Goal: Task Accomplishment & Management: Manage account settings

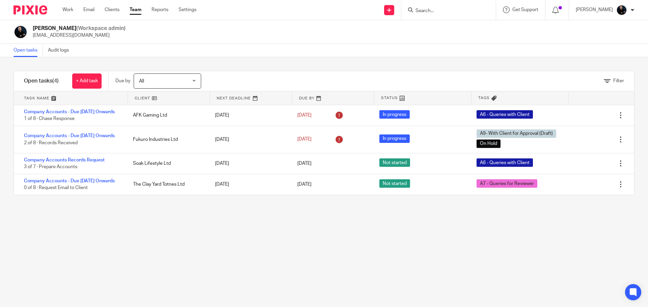
click at [446, 10] on input "Search" at bounding box center [445, 11] width 61 height 6
click at [457, 20] on div at bounding box center [448, 10] width 94 height 20
click at [453, 13] on input "Search" at bounding box center [445, 11] width 61 height 6
type input "gbe"
click at [452, 26] on link at bounding box center [455, 26] width 84 height 10
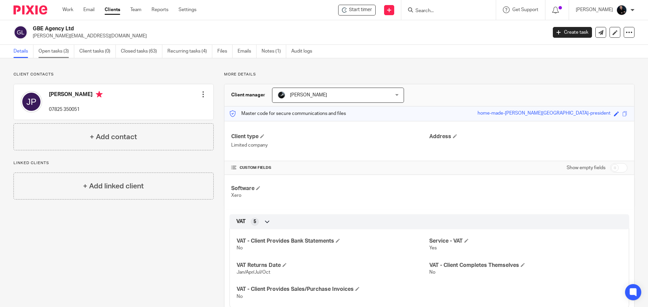
click at [49, 55] on link "Open tasks (3)" at bounding box center [56, 51] width 36 height 13
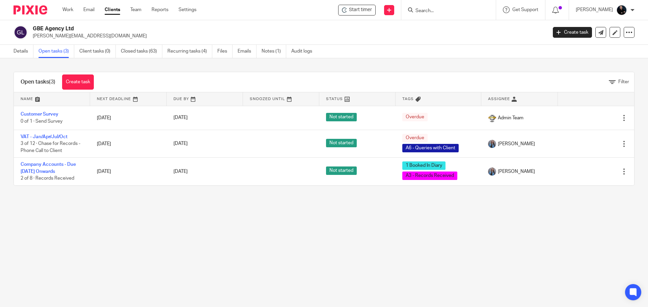
click at [35, 138] on link "VAT - Jan/Apr/Jul/Oct" at bounding box center [44, 137] width 47 height 5
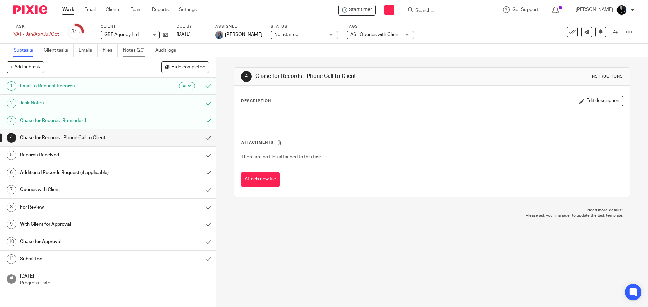
click at [132, 50] on link "Notes (20)" at bounding box center [136, 50] width 27 height 13
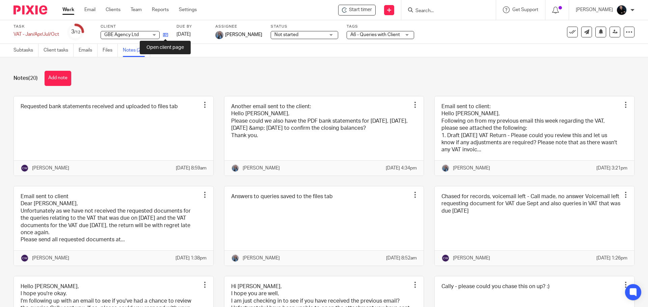
click at [163, 36] on icon at bounding box center [165, 34] width 5 height 5
click at [164, 35] on icon at bounding box center [165, 34] width 5 height 5
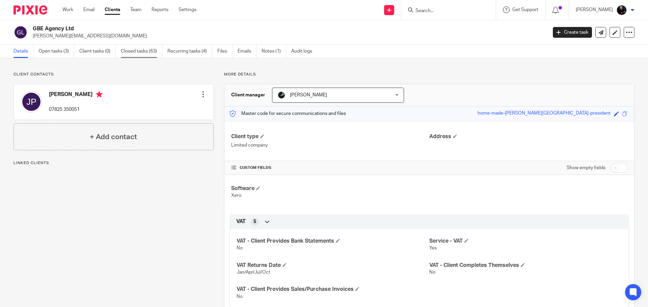
click at [142, 52] on link "Closed tasks (63)" at bounding box center [142, 51] width 42 height 13
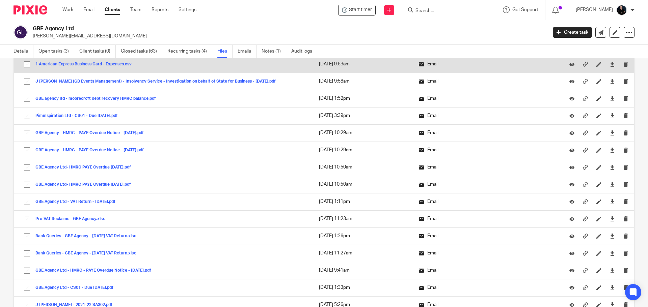
scroll to position [1114, 0]
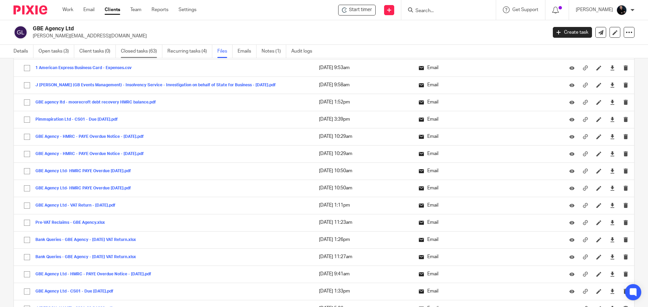
click at [145, 54] on link "Closed tasks (63)" at bounding box center [142, 51] width 42 height 13
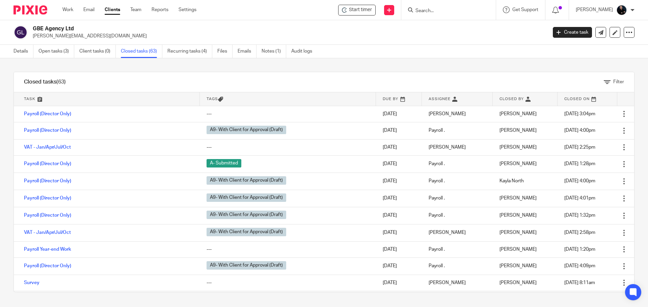
click at [199, 76] on div "Filter" at bounding box center [355, 82] width 558 height 20
click at [239, 83] on div "Filter" at bounding box center [355, 82] width 558 height 20
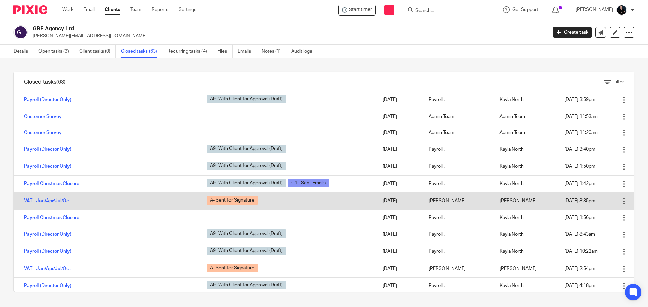
scroll to position [236, 0]
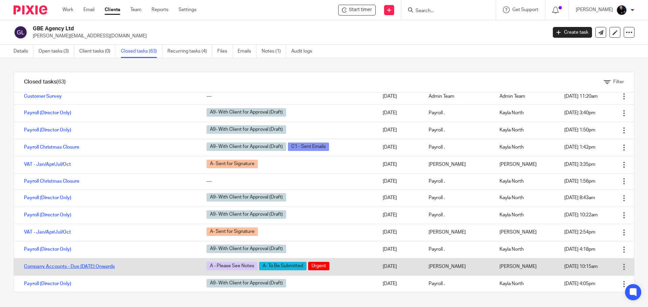
click at [50, 268] on link "Company Accounts - Due 1st May 2023 Onwards" at bounding box center [69, 267] width 91 height 5
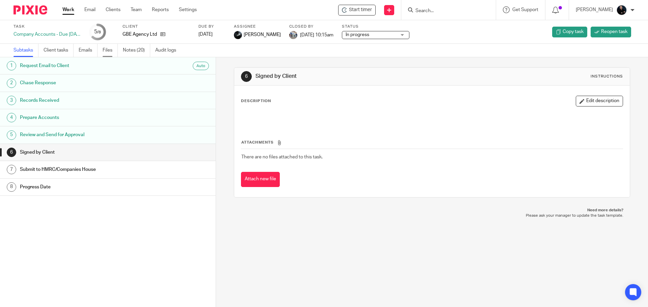
click at [110, 49] on link "Files" at bounding box center [110, 50] width 15 height 13
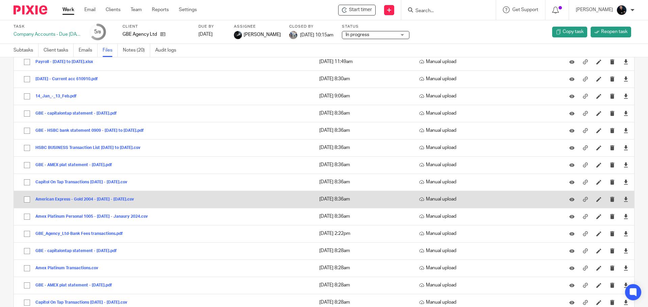
scroll to position [101, 0]
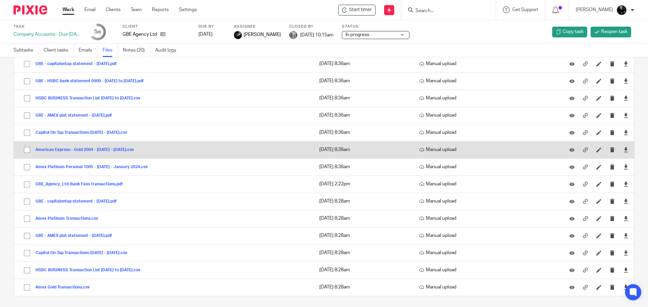
click at [80, 149] on button "American Express - Gold 2004 - November 2023 - January 2024.csv" at bounding box center [87, 150] width 104 height 5
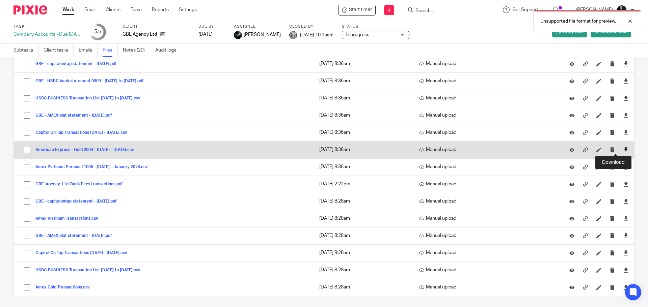
click at [623, 151] on icon at bounding box center [625, 149] width 5 height 5
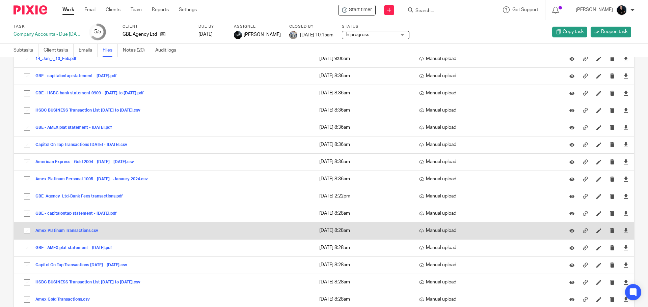
scroll to position [104, 0]
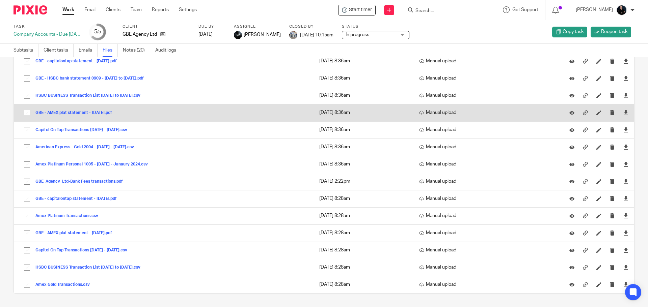
click at [70, 112] on button "GBE - AMEX plat statement - jan 24.pdf" at bounding box center [76, 113] width 82 height 5
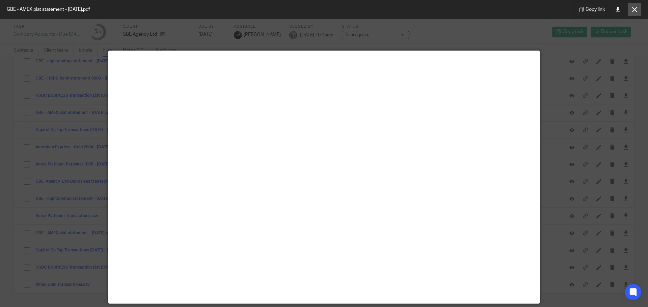
click at [632, 9] on icon at bounding box center [634, 9] width 5 height 5
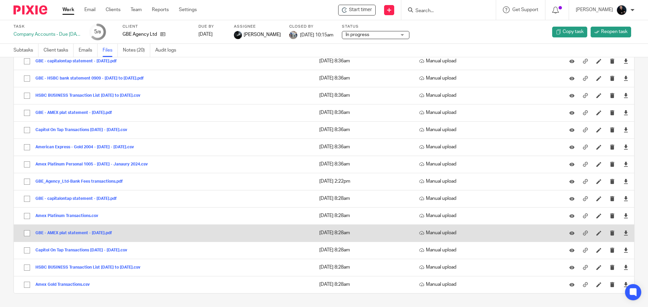
click at [55, 232] on button "GBE - AMEX plat statement - jan 24.pdf" at bounding box center [76, 233] width 82 height 5
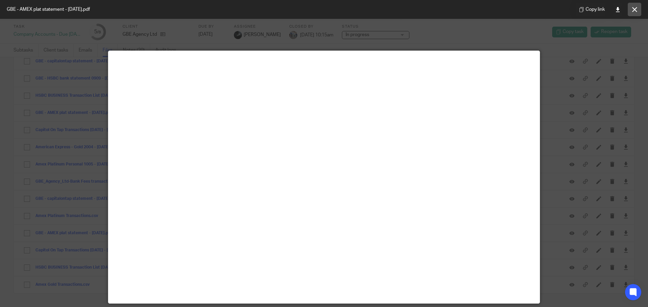
click at [637, 7] on button at bounding box center [634, 9] width 13 height 13
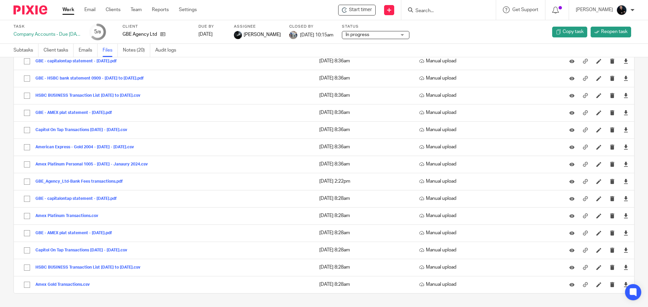
click at [112, 298] on div "Upload file Drag & Drop your files, or click here Files uploading... Files (17)…" at bounding box center [324, 182] width 648 height 250
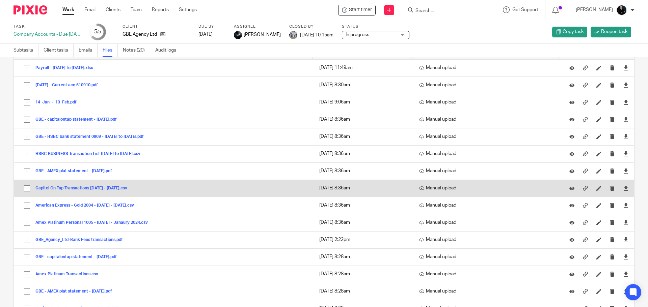
scroll to position [0, 0]
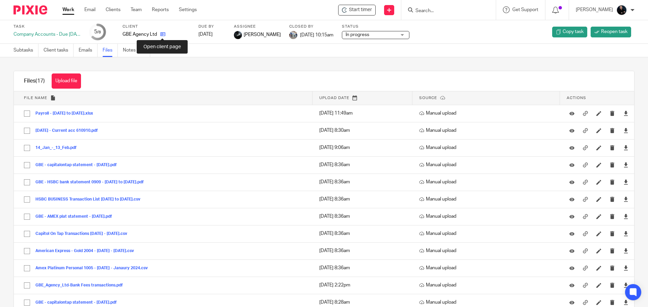
click at [161, 33] on icon at bounding box center [162, 34] width 5 height 5
click at [132, 50] on link "Notes (20)" at bounding box center [136, 50] width 27 height 13
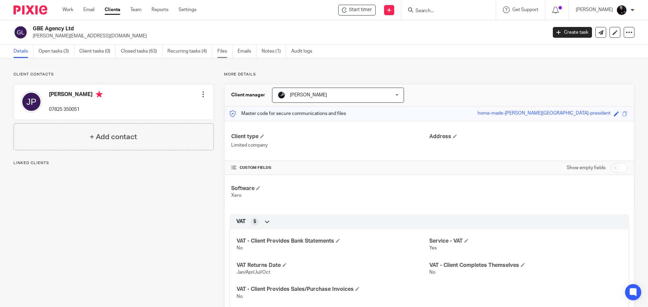
click at [226, 51] on link "Files" at bounding box center [224, 51] width 15 height 13
click at [226, 50] on link "Files" at bounding box center [224, 51] width 15 height 13
click at [226, 53] on link "Files" at bounding box center [224, 51] width 15 height 13
click at [223, 48] on link "Files" at bounding box center [224, 51] width 15 height 13
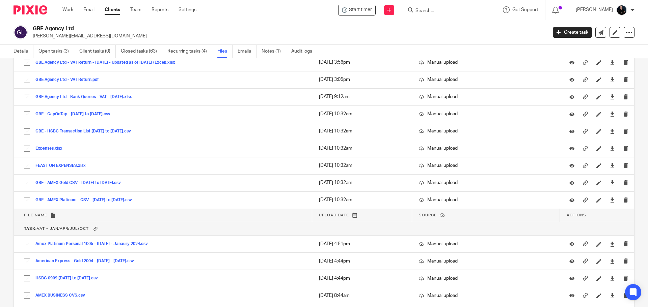
scroll to position [4519, 0]
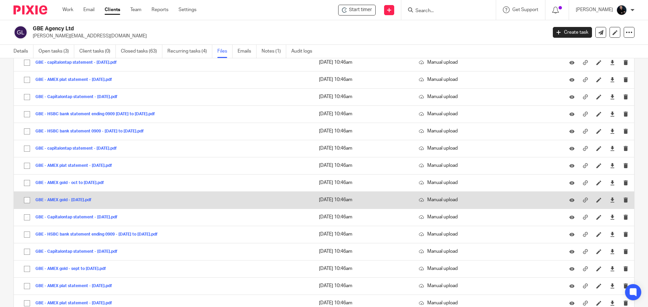
click at [87, 200] on button "GBE - AMEX gold - Jan 23.pdf" at bounding box center [65, 200] width 61 height 5
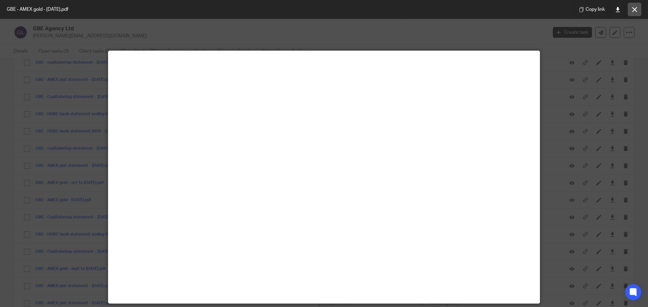
click at [635, 9] on icon at bounding box center [634, 9] width 5 height 5
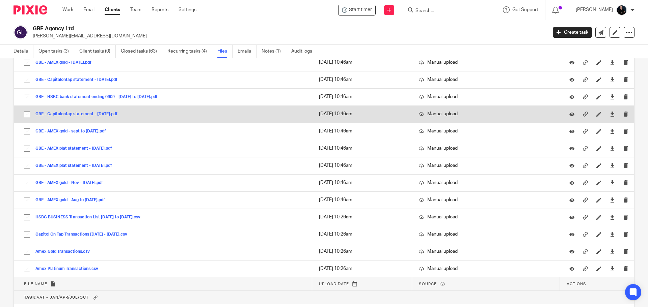
scroll to position [4623, 0]
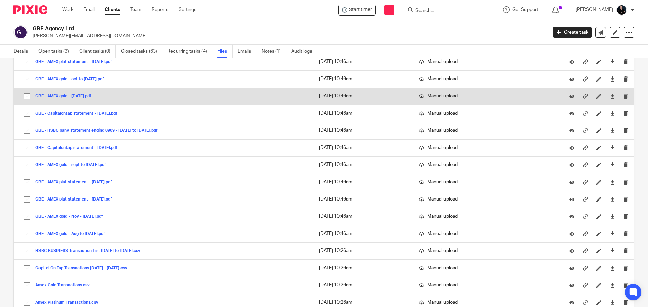
click at [58, 96] on button "GBE - AMEX gold - Jan 23.pdf" at bounding box center [65, 96] width 61 height 5
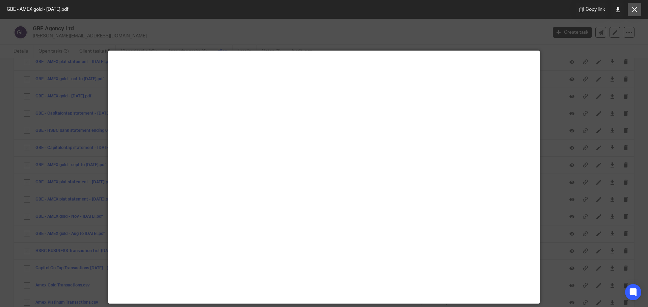
click at [630, 12] on button at bounding box center [634, 9] width 13 height 13
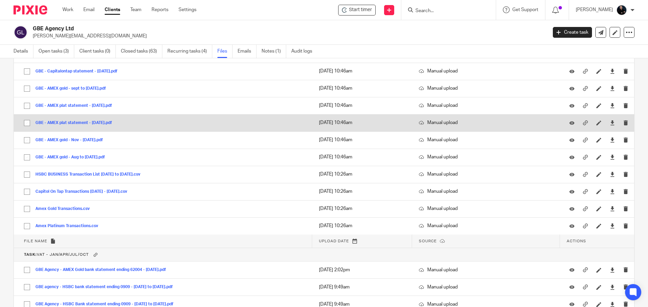
scroll to position [4690, 0]
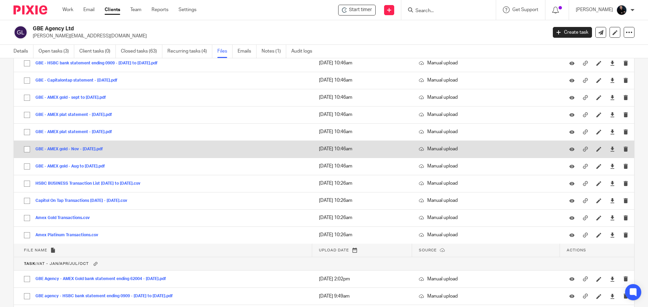
click at [86, 148] on button "GBE - AMEX gold - Nov - dec 23.pdf" at bounding box center [71, 149] width 73 height 5
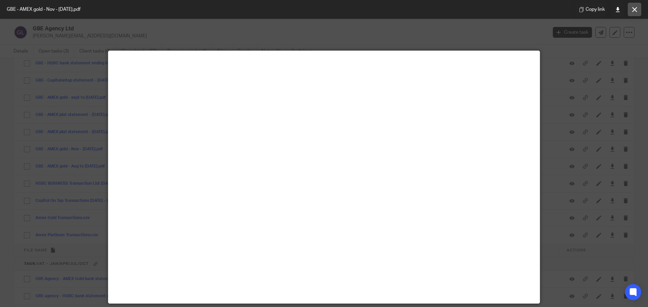
click at [636, 10] on icon at bounding box center [634, 9] width 5 height 5
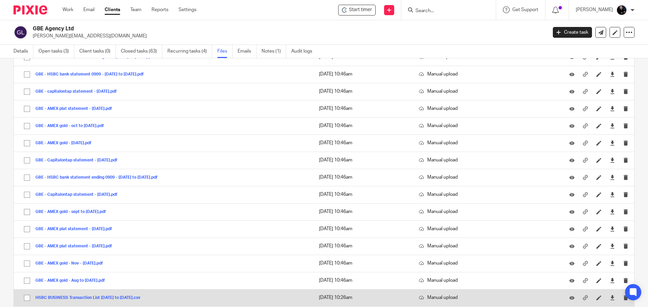
scroll to position [4555, 0]
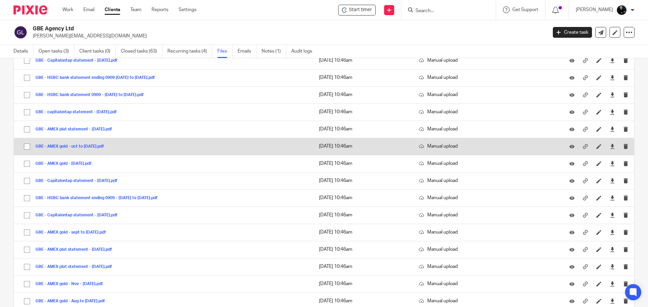
click at [60, 144] on div "GBE - AMEX gold - oct to nov 23.pdf" at bounding box center [72, 146] width 74 height 7
click at [65, 147] on button "GBE - AMEX gold - oct to nov 23.pdf" at bounding box center [72, 146] width 74 height 5
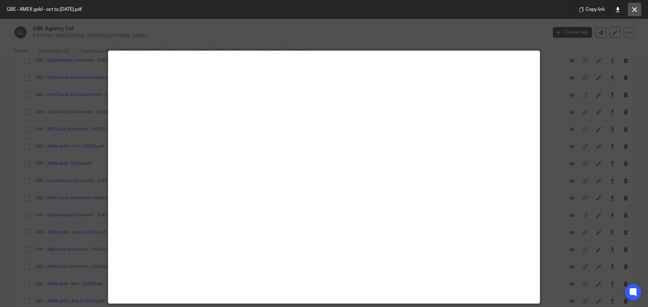
click at [639, 10] on button at bounding box center [634, 9] width 13 height 13
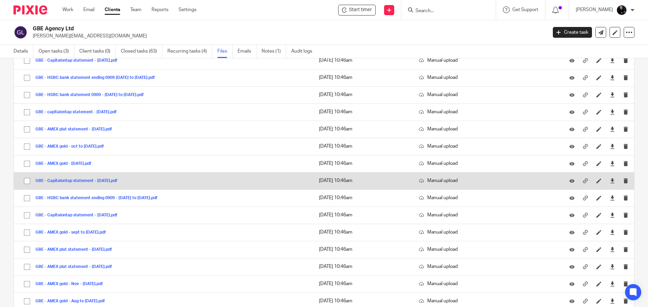
scroll to position [4589, 0]
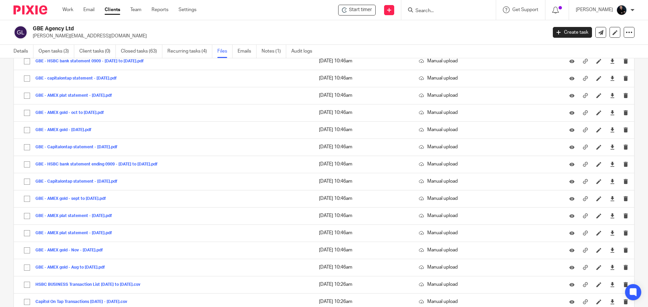
click at [304, 34] on p "james@greatbritainevents.com" at bounding box center [288, 36] width 510 height 7
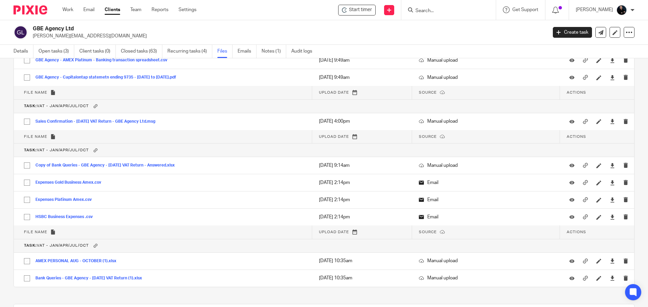
scroll to position [5303, 0]
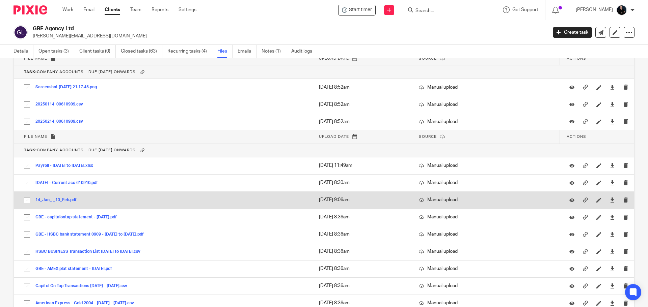
click at [56, 199] on button "14_Jan_-_13_Feb.pdf" at bounding box center [58, 200] width 46 height 5
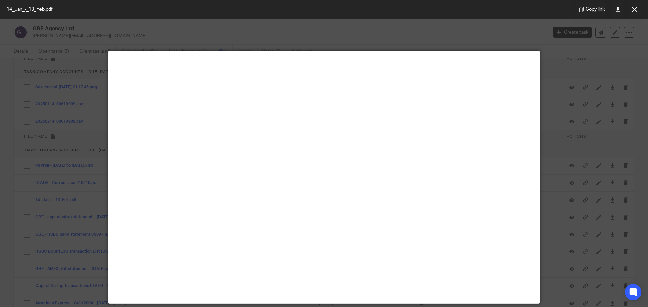
drag, startPoint x: 634, startPoint y: 10, endPoint x: 583, endPoint y: 23, distance: 53.0
click at [634, 10] on icon at bounding box center [634, 9] width 5 height 5
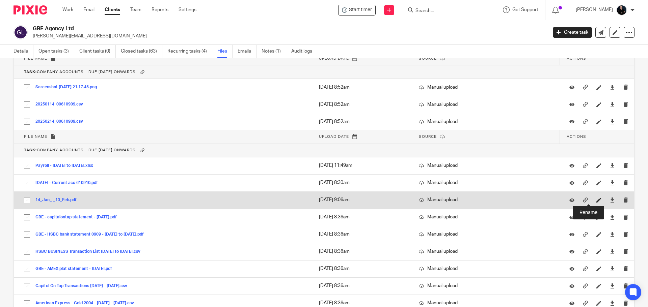
click at [596, 201] on icon at bounding box center [598, 200] width 5 height 5
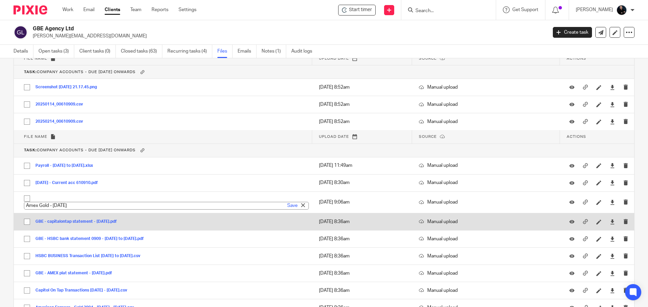
type input "Amex Gold - Feb 2024"
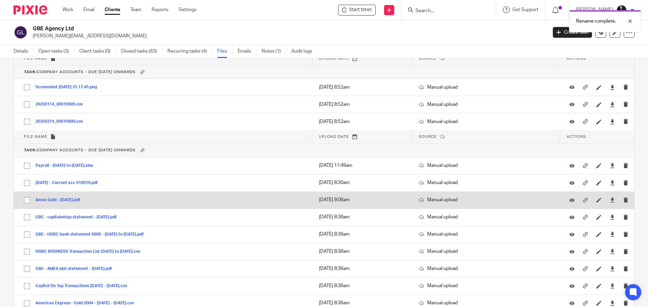
click at [45, 200] on button "Amex Gold - Feb 2024.pdf" at bounding box center [60, 200] width 50 height 5
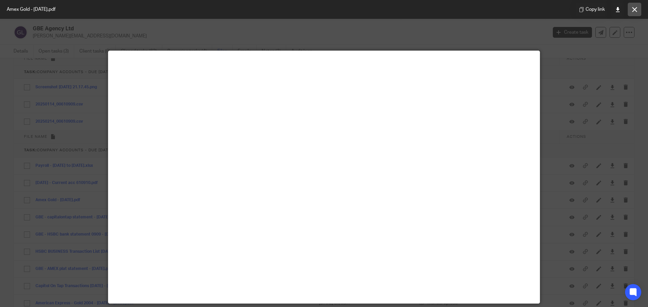
click at [635, 9] on icon at bounding box center [634, 9] width 5 height 5
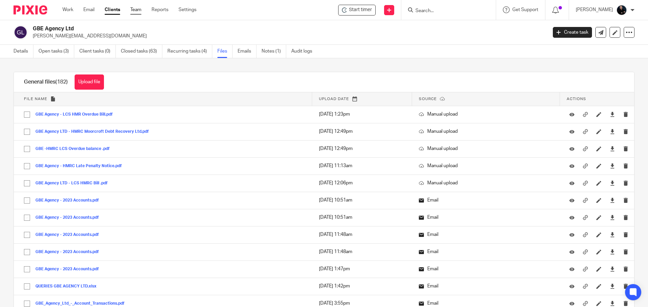
click at [137, 9] on link "Team" at bounding box center [135, 9] width 11 height 7
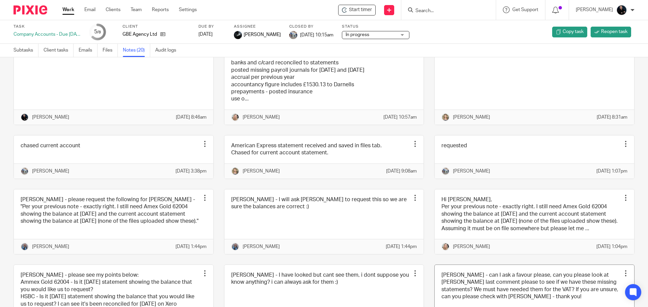
scroll to position [2, 0]
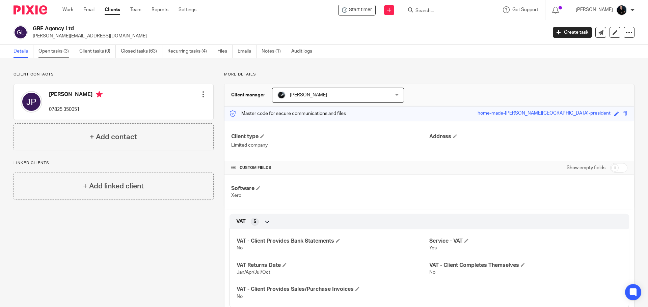
click at [47, 54] on link "Open tasks (3)" at bounding box center [56, 51] width 36 height 13
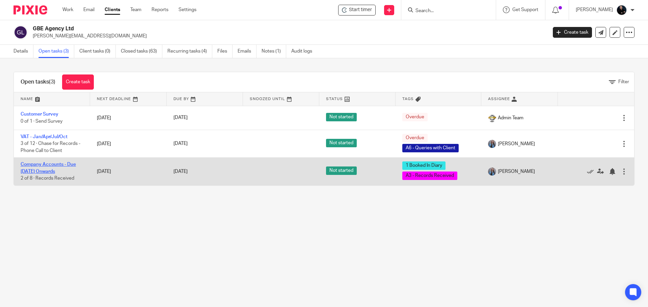
click at [28, 165] on link "Company Accounts - Due [DATE] Onwards" at bounding box center [48, 167] width 55 height 11
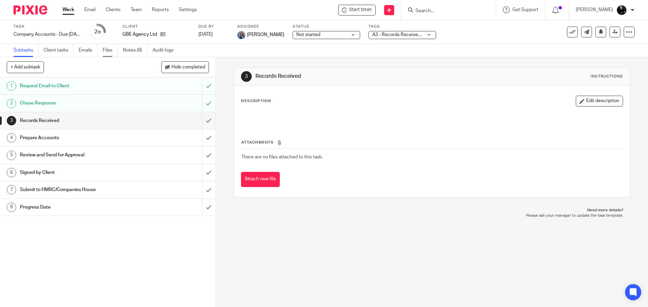
click at [110, 51] on link "Files" at bounding box center [110, 50] width 15 height 13
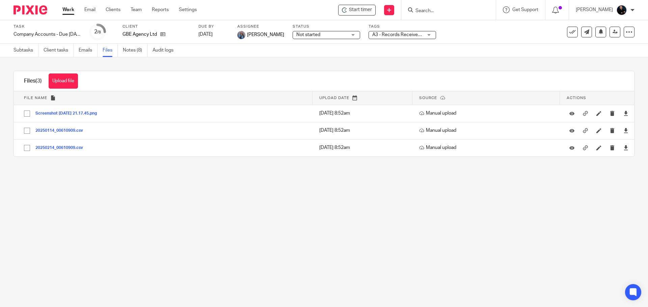
click at [119, 200] on main "Task Company Accounts - Due [DATE] Onwards Save Company Accounts - Due [DATE] O…" at bounding box center [324, 153] width 648 height 307
click at [162, 69] on div "Upload file Drag & Drop your files, or click here Files uploading... Files (3) …" at bounding box center [324, 113] width 648 height 113
click at [72, 196] on main "Task Company Accounts - Due 1st May 2023 Onwards Save Company Accounts - Due 1s…" at bounding box center [324, 153] width 648 height 307
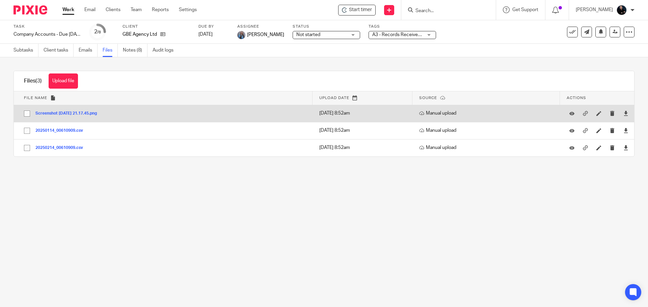
click at [58, 111] on button "Screenshot 2025-10-08 at 21.17.45.png" at bounding box center [68, 113] width 66 height 5
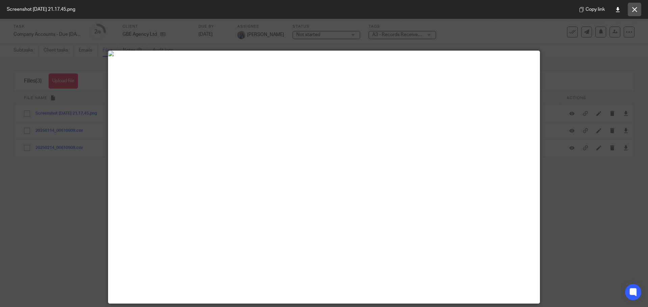
click at [633, 10] on icon at bounding box center [634, 9] width 5 height 5
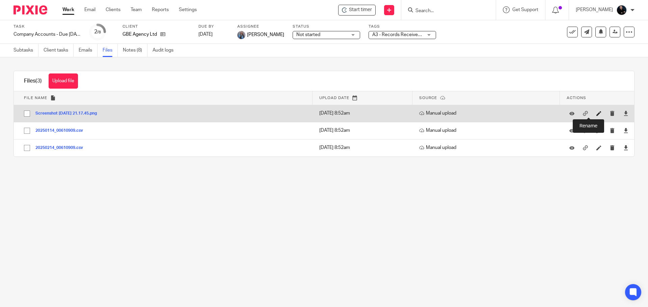
click at [596, 116] on icon at bounding box center [598, 113] width 5 height 5
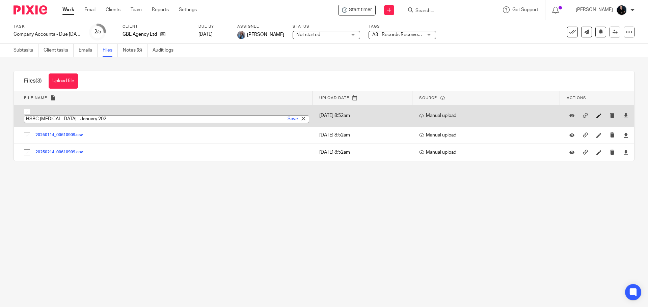
type input "HSBC Bal - January 2025"
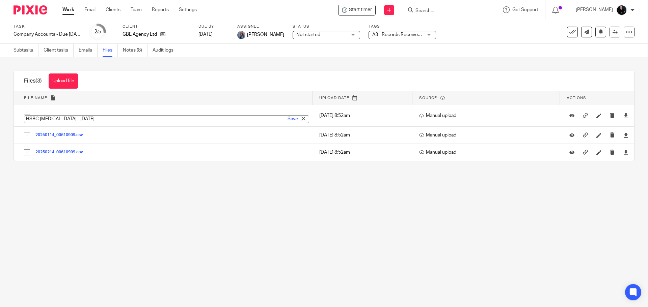
click at [216, 231] on main "Task Company Accounts - Due 1st May 2023 Onwards Save Company Accounts - Due 1s…" at bounding box center [324, 153] width 648 height 307
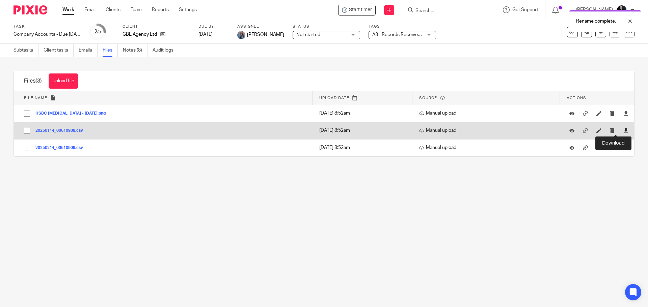
click at [623, 130] on icon at bounding box center [625, 130] width 5 height 5
click at [53, 129] on button "20250114_00610909.csv" at bounding box center [61, 131] width 53 height 5
click at [623, 131] on icon at bounding box center [625, 130] width 5 height 5
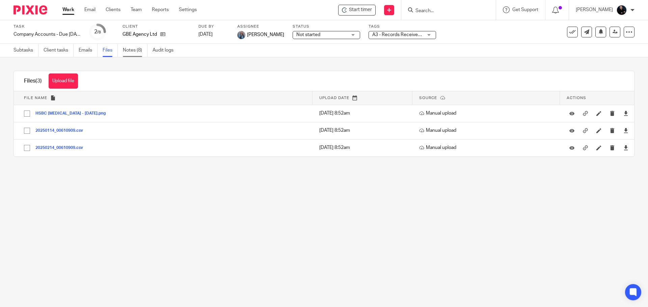
click at [128, 50] on link "Notes (8)" at bounding box center [135, 50] width 25 height 13
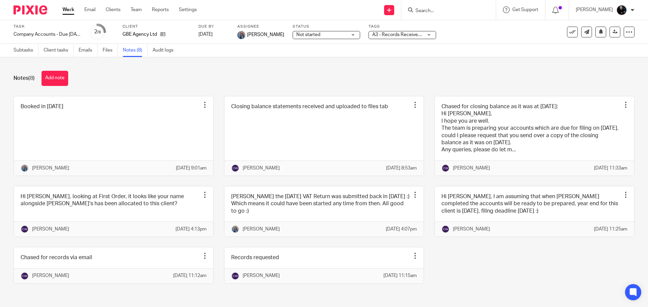
click at [57, 76] on button "Add note" at bounding box center [55, 78] width 27 height 15
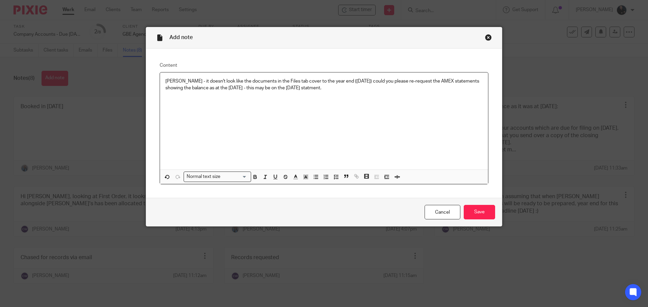
click at [324, 88] on p "Catherine - it doesn't look like the documents in the Files tab cover to the ye…" at bounding box center [323, 85] width 317 height 14
click at [315, 87] on p "Catherine - it doesn't look like the documents in the Files tab cover to the ye…" at bounding box center [323, 85] width 317 height 14
click at [296, 88] on p "Catherine - it doesn't look like the documents in the Files tab cover to the ye…" at bounding box center [323, 85] width 317 height 14
drag, startPoint x: 314, startPoint y: 86, endPoint x: 297, endPoint y: 88, distance: 17.6
click at [296, 88] on p "Catherine - it doesn't look like the documents in the Files tab cover to the ye…" at bounding box center [323, 85] width 317 height 14
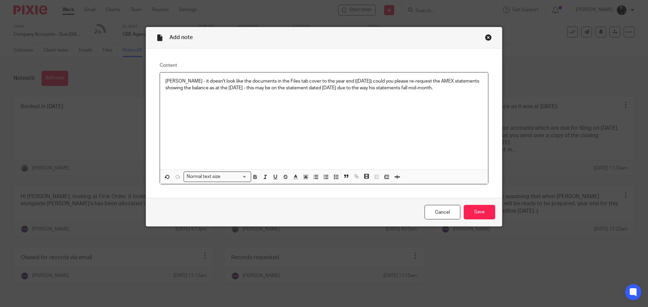
click at [379, 86] on p "Catherine - it doesn't look like the documents in the Files tab cover to the ye…" at bounding box center [323, 85] width 317 height 14
click at [458, 85] on p "Catherine - it doesn't look like the documents in the Files tab cover to the ye…" at bounding box center [323, 85] width 317 height 14
click at [475, 212] on input "Save" at bounding box center [479, 212] width 31 height 15
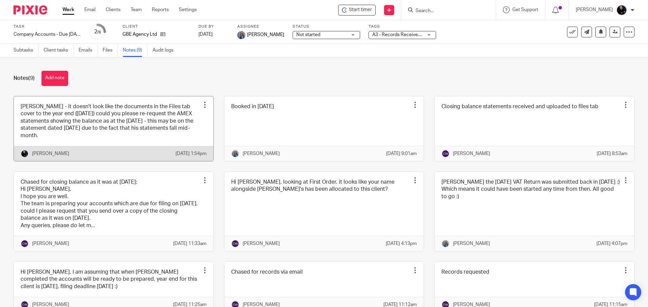
click at [160, 133] on link at bounding box center [113, 129] width 199 height 65
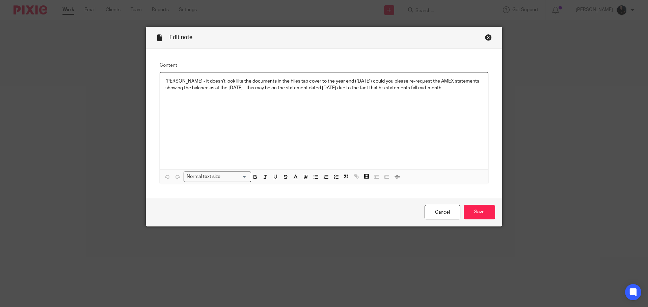
click at [447, 79] on p "[PERSON_NAME] - it doesn't look like the documents in the Files tab cover to th…" at bounding box center [323, 85] width 317 height 14
click at [433, 81] on p "[PERSON_NAME] - it doesn't look like the documents in the Files tab cover to th…" at bounding box center [323, 85] width 317 height 14
click at [439, 90] on p "Catherine - it doesn't look like the documents in the Files tab cover to the ye…" at bounding box center [323, 85] width 317 height 14
click at [449, 81] on p "Catherine - it doesn't look like the documents in the Files tab cover to the ye…" at bounding box center [323, 85] width 317 height 14
click at [237, 92] on p "Catherine - it doesn't look like the documents in the Files tab cover to the ye…" at bounding box center [323, 85] width 317 height 14
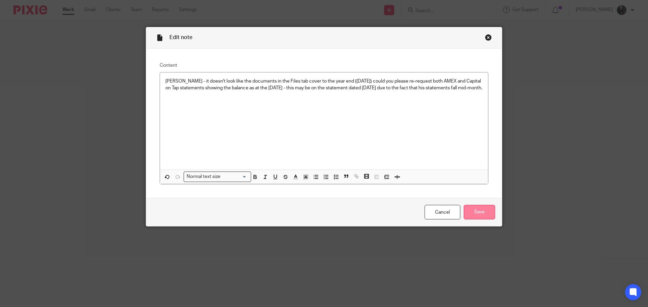
click at [474, 212] on input "Save" at bounding box center [479, 212] width 31 height 15
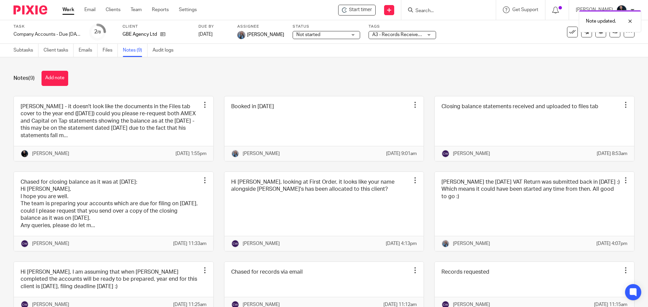
click at [417, 36] on span "A3 - Records Received + 1" at bounding box center [400, 34] width 56 height 5
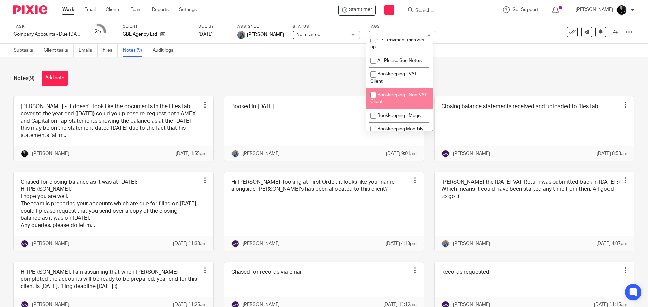
scroll to position [565, 0]
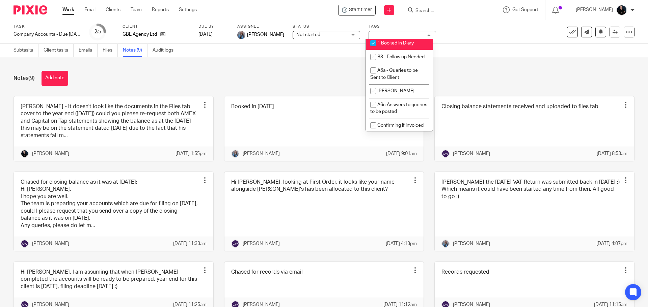
click at [397, 36] on li "A3.1 - Missing Records" at bounding box center [399, 30] width 67 height 14
checkbox input "true"
click at [377, 50] on input "checkbox" at bounding box center [373, 43] width 13 height 13
checkbox input "false"
click at [465, 66] on div "Notes (9) Add note [PERSON_NAME] - it doesn't look like the documents in the Fi…" at bounding box center [324, 182] width 648 height 250
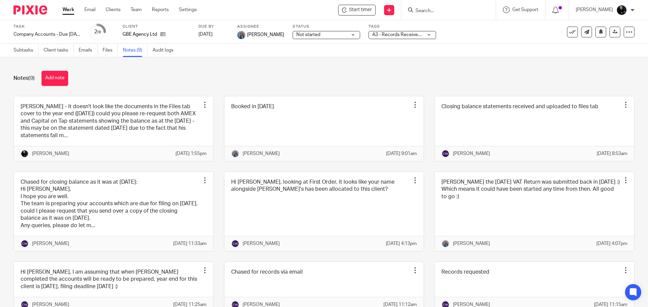
click at [403, 34] on span "A3 - Records Received + 1" at bounding box center [400, 34] width 56 height 5
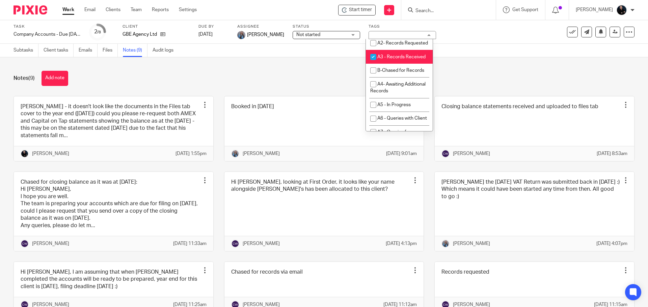
scroll to position [262, 0]
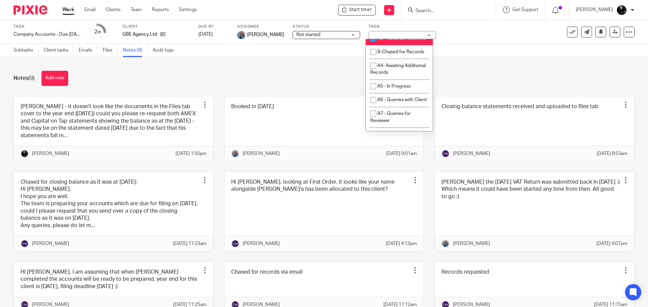
click at [387, 41] on span "A3 - Records Received" at bounding box center [401, 38] width 48 height 5
checkbox input "false"
click at [502, 66] on div "Notes (9) Add note [PERSON_NAME] - it doesn't look like the documents in the Fi…" at bounding box center [324, 182] width 648 height 250
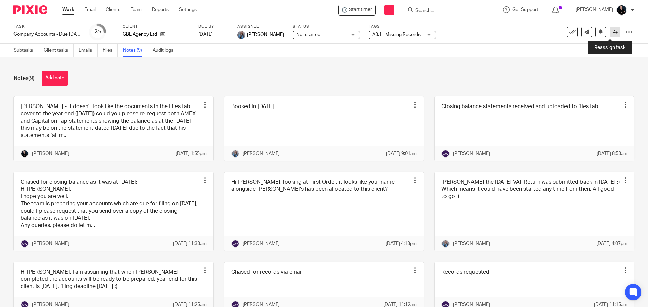
click at [612, 33] on icon at bounding box center [614, 31] width 5 height 5
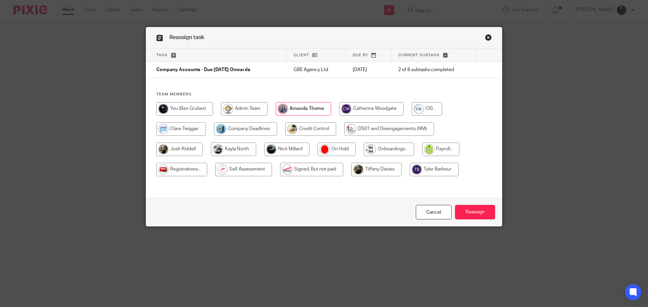
click at [354, 114] on input "radio" at bounding box center [371, 108] width 64 height 13
radio input "true"
click at [455, 205] on input "Reassign" at bounding box center [475, 212] width 40 height 15
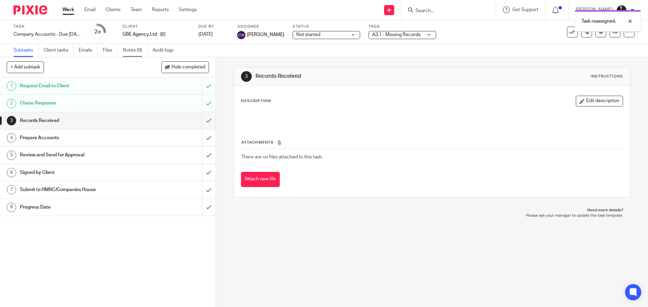
click at [134, 49] on link "Notes (9)" at bounding box center [135, 50] width 25 height 13
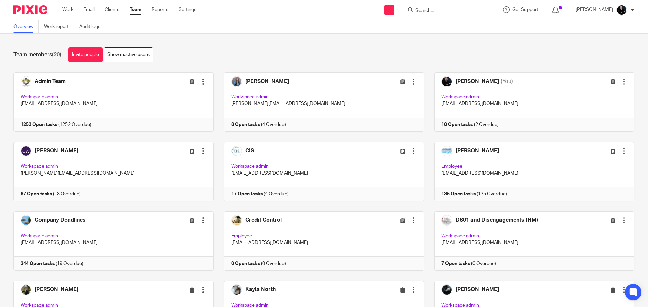
click at [500, 51] on div "Team members (20) Invite people Show inactive users" at bounding box center [323, 54] width 621 height 15
click at [425, 64] on div "Team members (20) Invite people Show inactive users Invite team members Add inv…" at bounding box center [324, 171] width 648 height 274
click at [448, 12] on input "Search" at bounding box center [445, 11] width 61 height 6
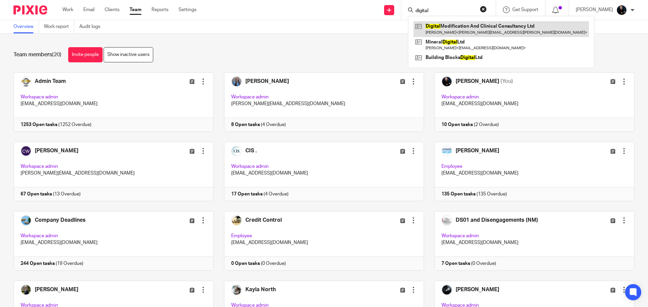
type input "digital"
click at [464, 29] on link at bounding box center [500, 29] width 175 height 16
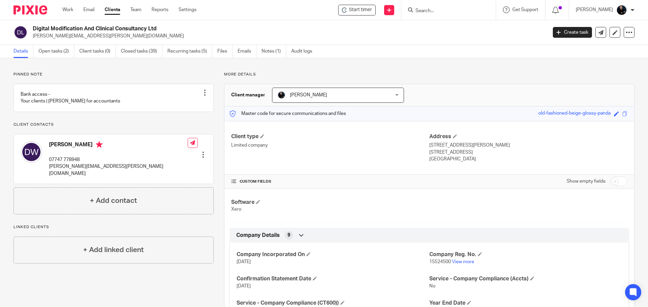
click at [162, 126] on div "Pinned note Bank access - Your clients | [PERSON_NAME] for accountants Unpin no…" at bounding box center [113, 143] width 200 height 143
click at [134, 128] on p "Client contacts" at bounding box center [113, 124] width 200 height 5
click at [493, 72] on div "Pinned note Bank access - Your clients | ANNA for accountants Unpin note Edit n…" at bounding box center [324, 249] width 648 height 383
click at [305, 70] on div "Pinned note Bank access - Your clients | ANNA for accountants Unpin note Edit n…" at bounding box center [324, 249] width 648 height 383
click at [135, 12] on link "Team" at bounding box center [135, 9] width 11 height 7
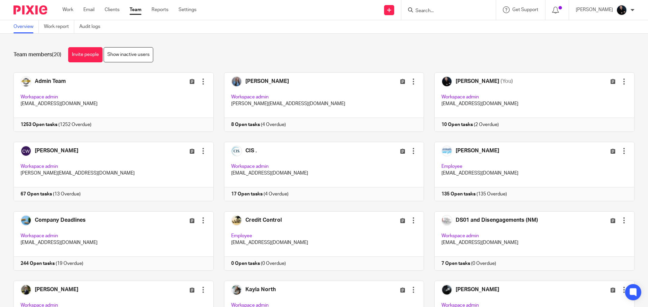
click at [462, 15] on div at bounding box center [448, 10] width 94 height 20
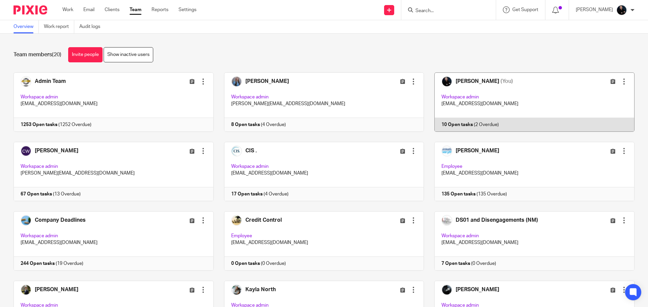
click at [470, 84] on link at bounding box center [529, 102] width 211 height 59
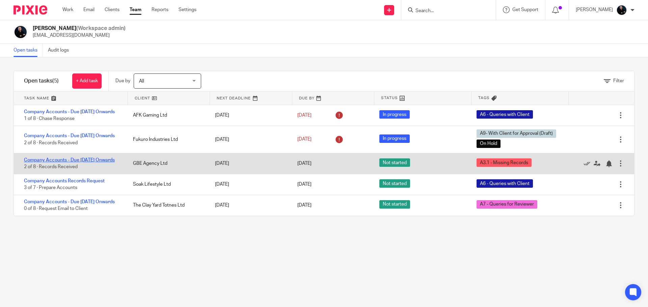
click at [46, 163] on link "Company Accounts - Due [DATE] Onwards" at bounding box center [69, 160] width 91 height 5
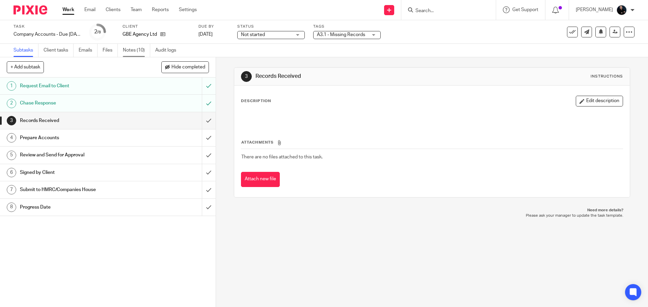
click at [132, 54] on link "Notes (10)" at bounding box center [136, 50] width 27 height 13
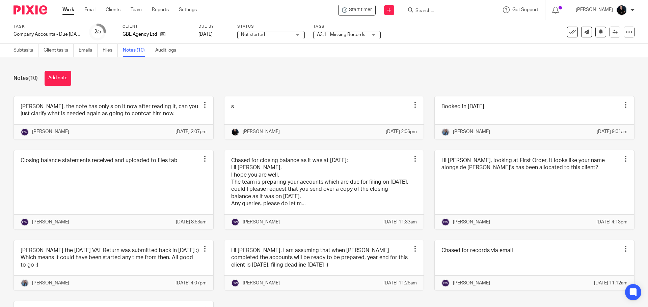
click at [140, 76] on div "Notes (10) Add note" at bounding box center [323, 78] width 621 height 15
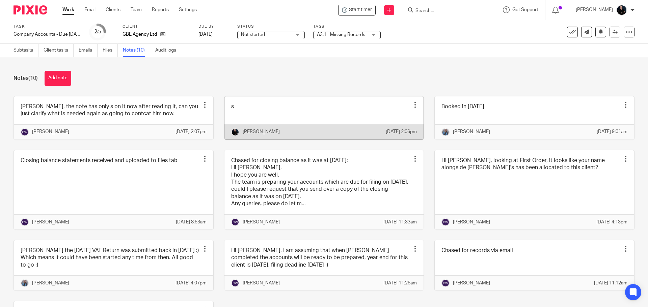
click at [298, 127] on link at bounding box center [323, 118] width 199 height 43
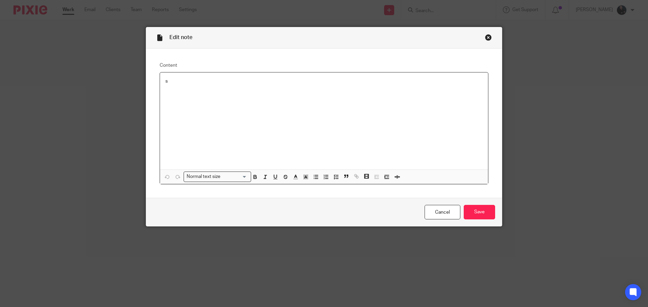
click at [298, 127] on div "s" at bounding box center [324, 121] width 328 height 97
click at [487, 38] on div "Close this dialog window" at bounding box center [488, 37] width 7 height 7
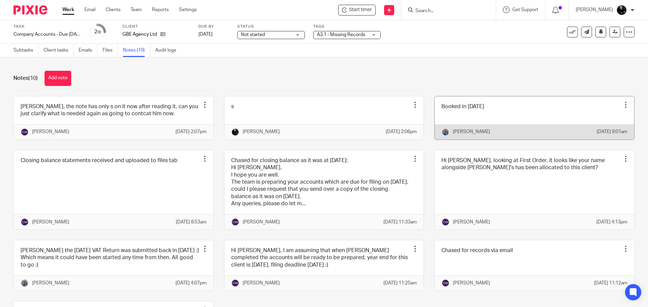
click at [479, 123] on link at bounding box center [534, 118] width 199 height 43
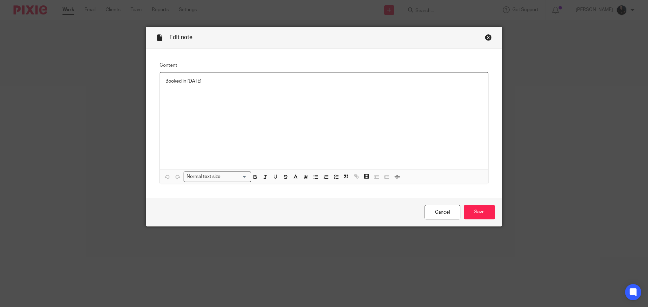
click at [485, 38] on div "Close this dialog window" at bounding box center [488, 37] width 7 height 7
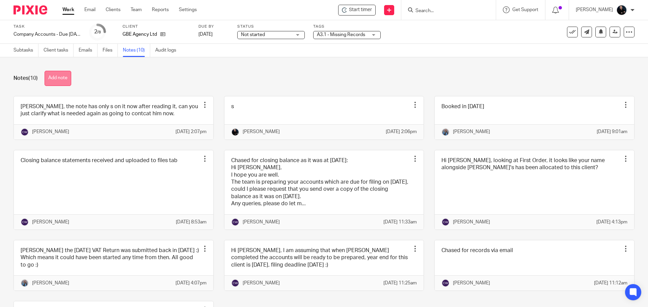
click at [55, 82] on button "Add note" at bounding box center [58, 78] width 27 height 15
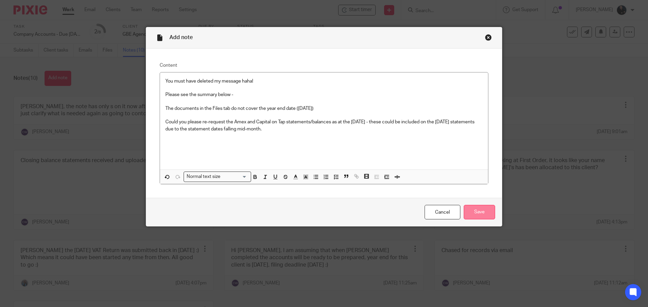
click at [471, 213] on input "Save" at bounding box center [479, 212] width 31 height 15
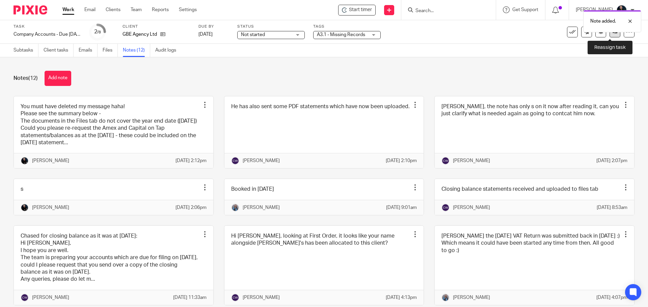
click at [609, 35] on link at bounding box center [614, 32] width 11 height 11
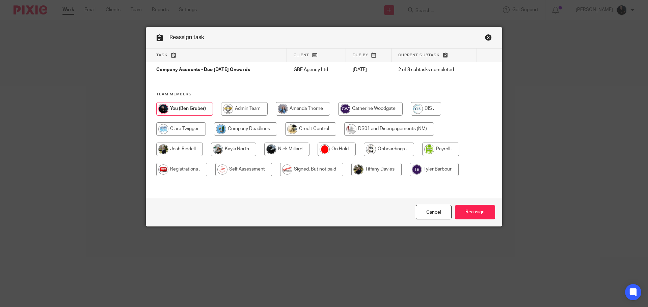
click at [357, 107] on input "radio" at bounding box center [370, 108] width 64 height 13
radio input "true"
click at [466, 213] on input "Reassign" at bounding box center [475, 212] width 40 height 15
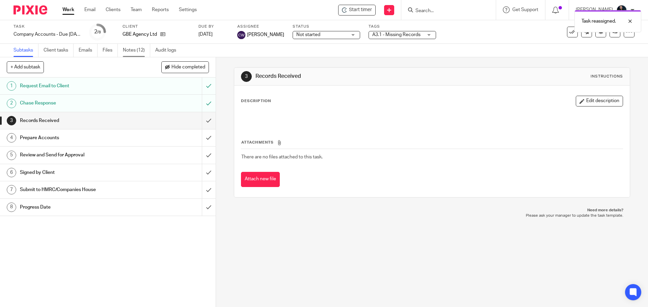
click at [129, 50] on link "Notes (12)" at bounding box center [136, 50] width 27 height 13
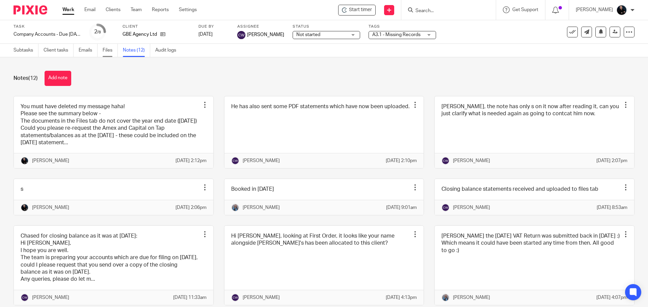
click at [112, 49] on link "Files" at bounding box center [110, 50] width 15 height 13
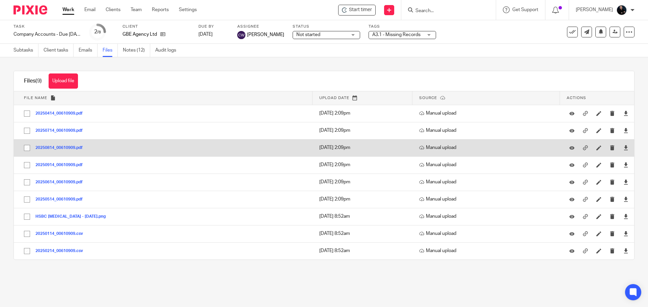
click at [63, 146] on button "20250814_00610909.pdf" at bounding box center [61, 148] width 52 height 5
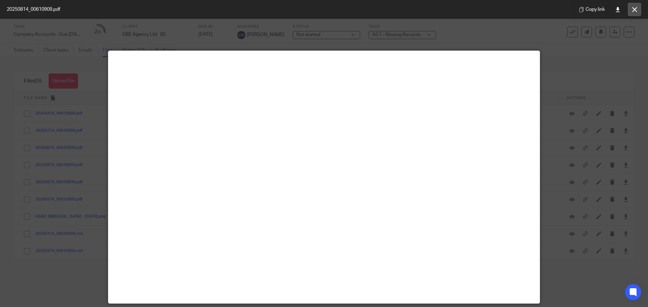
click at [631, 7] on button at bounding box center [634, 9] width 13 height 13
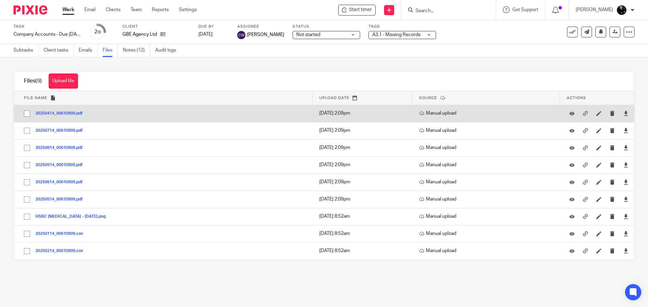
click at [61, 112] on button "20250414_00610909.pdf" at bounding box center [61, 113] width 52 height 5
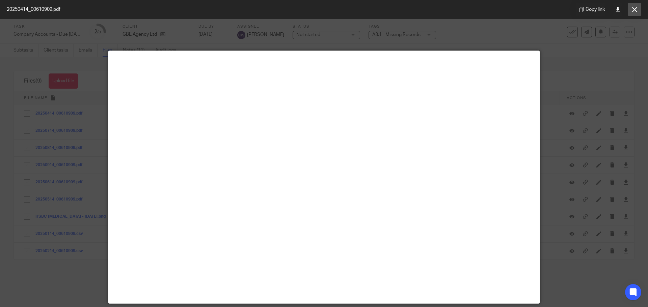
click at [631, 10] on button at bounding box center [634, 9] width 13 height 13
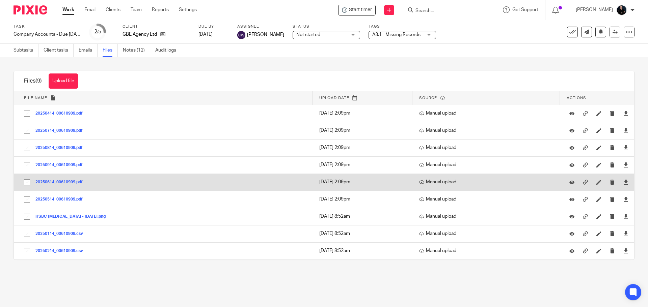
click at [51, 182] on button "20250614_00610909.pdf" at bounding box center [61, 182] width 52 height 5
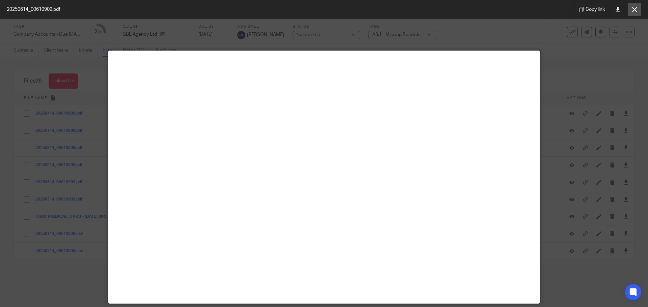
click at [631, 10] on button at bounding box center [634, 9] width 13 height 13
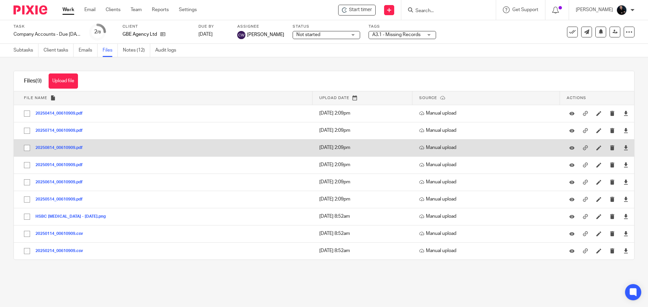
click at [53, 148] on button "20250814_00610909.pdf" at bounding box center [61, 148] width 52 height 5
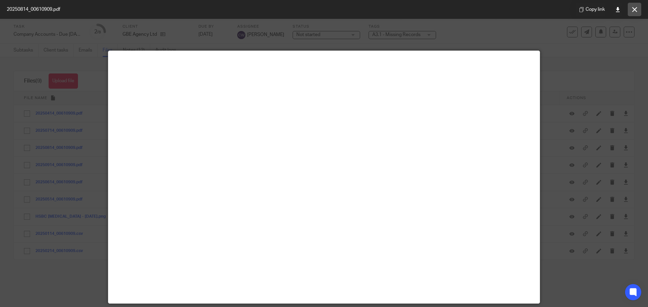
click at [634, 9] on icon at bounding box center [634, 9] width 5 height 5
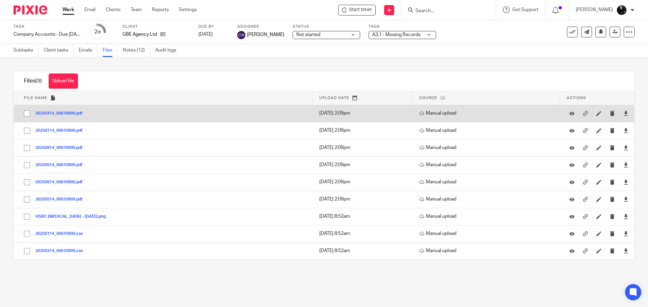
click at [27, 113] on input "checkbox" at bounding box center [27, 113] width 13 height 13
checkbox input "true"
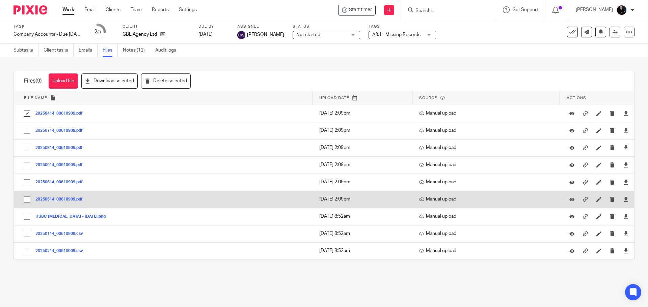
click at [25, 199] on input "checkbox" at bounding box center [27, 199] width 13 height 13
checkbox input "true"
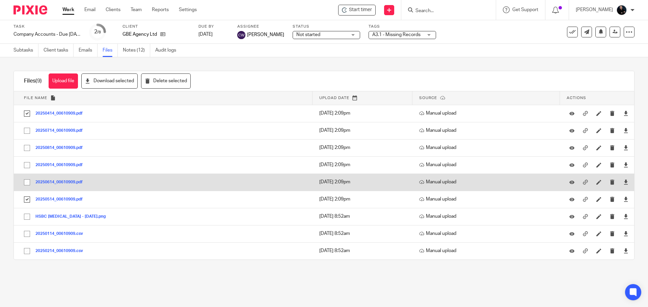
click at [26, 182] on input "checkbox" at bounding box center [27, 182] width 13 height 13
checkbox input "true"
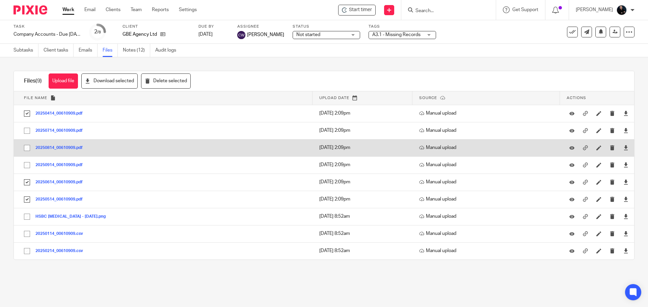
drag, startPoint x: 25, startPoint y: 166, endPoint x: 28, endPoint y: 148, distance: 18.4
click at [26, 165] on input "checkbox" at bounding box center [27, 165] width 13 height 13
checkbox input "true"
click at [29, 144] on input "checkbox" at bounding box center [27, 148] width 13 height 13
checkbox input "true"
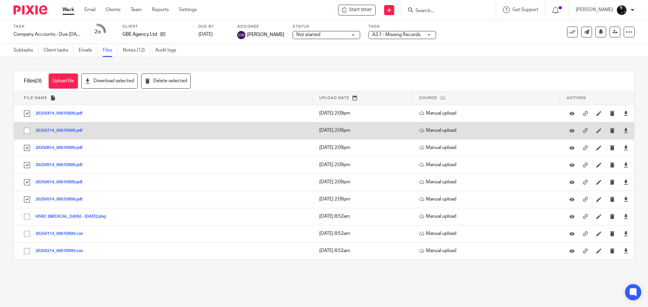
click at [28, 129] on input "checkbox" at bounding box center [27, 131] width 13 height 13
checkbox input "true"
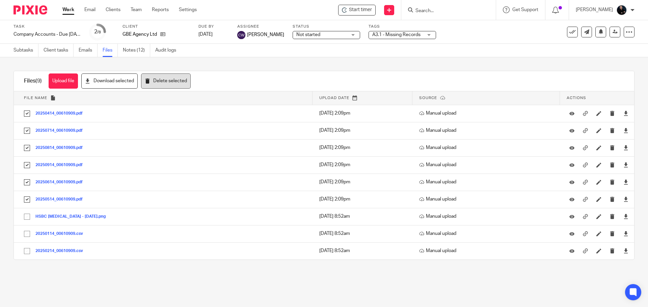
click at [158, 84] on button "Delete selected" at bounding box center [166, 81] width 50 height 15
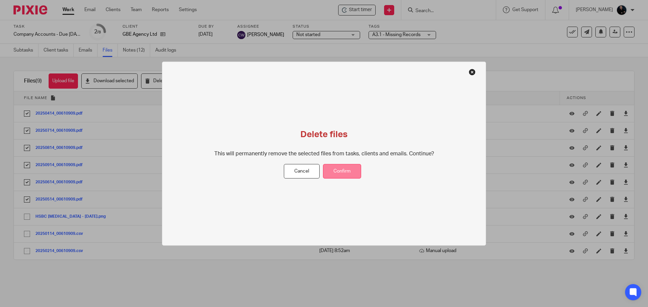
click at [339, 170] on button "Confirm" at bounding box center [342, 171] width 38 height 15
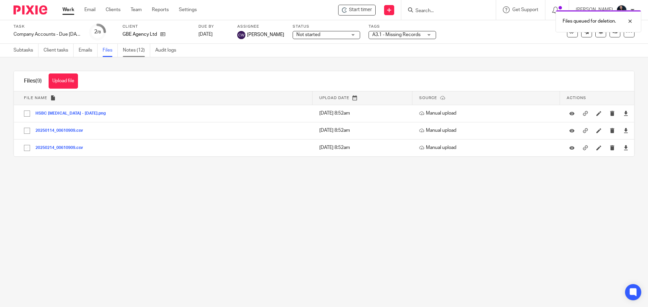
click at [142, 52] on link "Notes (12)" at bounding box center [136, 50] width 27 height 13
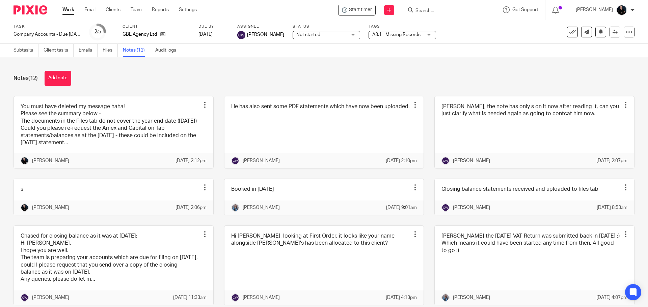
click at [279, 82] on div "Notes (12) Add note" at bounding box center [323, 78] width 621 height 15
click at [135, 10] on link "Team" at bounding box center [136, 9] width 11 height 7
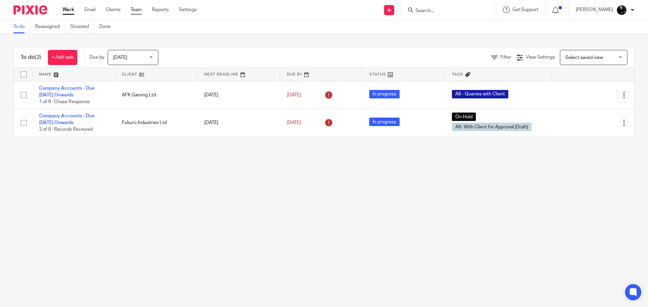
click at [135, 9] on link "Team" at bounding box center [136, 9] width 11 height 7
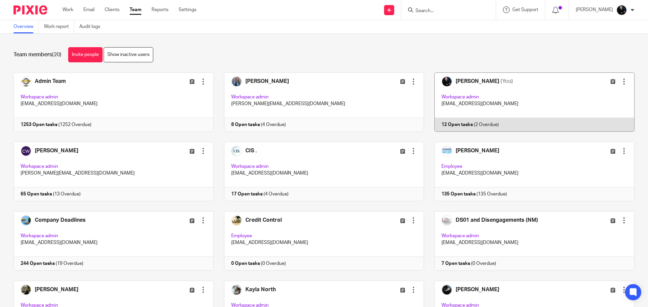
click at [489, 76] on link at bounding box center [529, 102] width 211 height 59
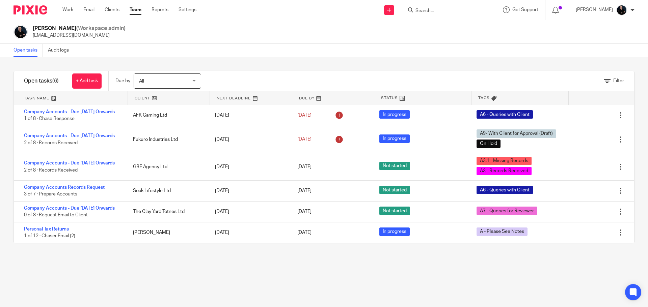
click at [206, 35] on div "Ben Gruber (Workspace admin) ben@accounting4everything.com" at bounding box center [323, 32] width 621 height 14
click at [206, 33] on div "Ben Gruber (Workspace admin) ben@accounting4everything.com" at bounding box center [323, 32] width 621 height 14
click at [206, 34] on div "Ben Gruber (Workspace admin) ben@accounting4everything.com" at bounding box center [323, 32] width 621 height 14
click at [260, 42] on div "Ben Gruber (Workspace admin) ben@accounting4everything.com" at bounding box center [324, 32] width 648 height 24
click at [285, 66] on div "Filter tasks Only show tasks matching all of these conditions 1 Client name Is …" at bounding box center [324, 182] width 648 height 250
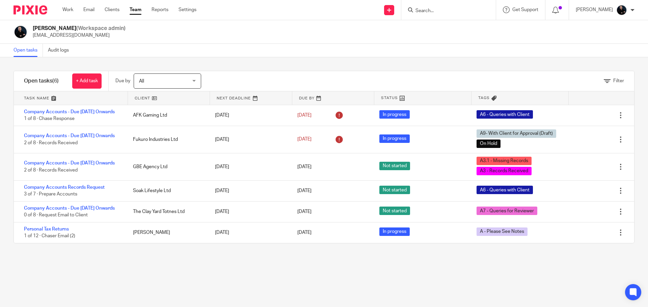
click at [356, 57] on div "Open tasks Audit logs" at bounding box center [324, 50] width 648 height 13
click at [280, 47] on div "Open tasks Audit logs" at bounding box center [324, 50] width 648 height 13
click at [352, 76] on div "Filter" at bounding box center [426, 81] width 416 height 20
click at [277, 81] on div "Filter" at bounding box center [426, 81] width 416 height 20
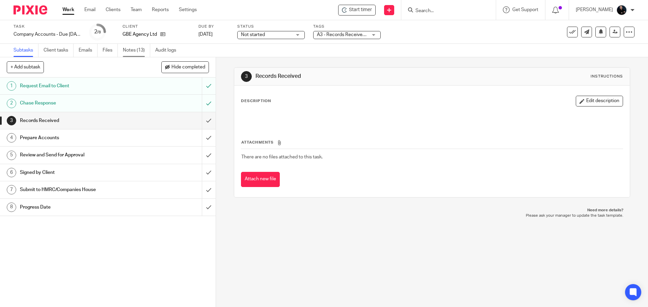
click at [133, 56] on link "Notes (13)" at bounding box center [136, 50] width 27 height 13
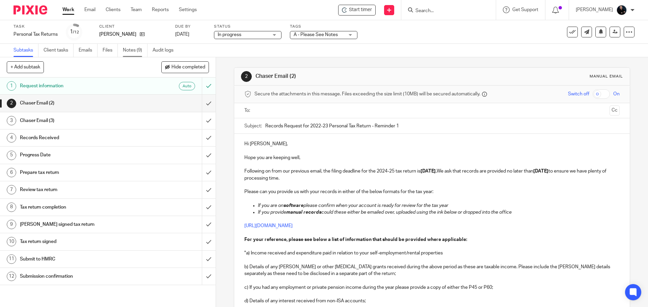
click at [135, 53] on link "Notes (9)" at bounding box center [135, 50] width 25 height 13
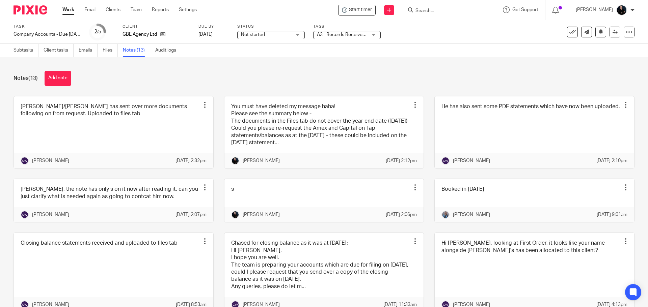
click at [193, 79] on div "Notes (13) Add note" at bounding box center [323, 78] width 621 height 15
click at [107, 50] on link "Files" at bounding box center [110, 50] width 15 height 13
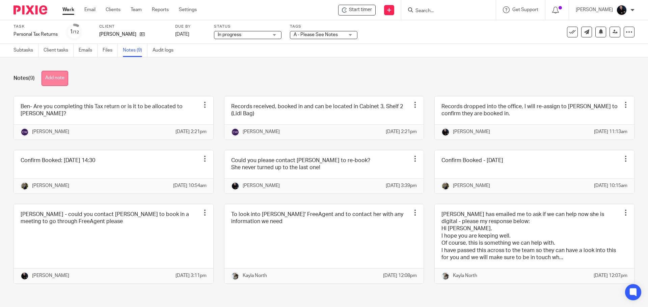
click at [64, 81] on button "Add note" at bounding box center [55, 78] width 27 height 15
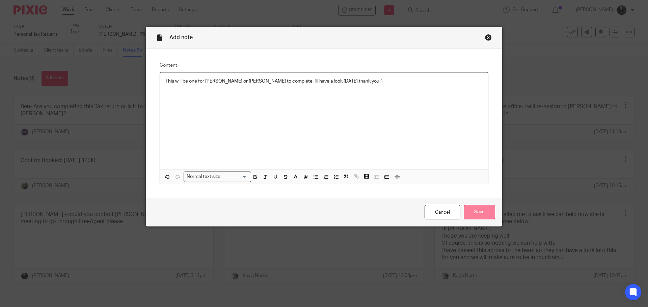
click at [478, 217] on input "Save" at bounding box center [479, 212] width 31 height 15
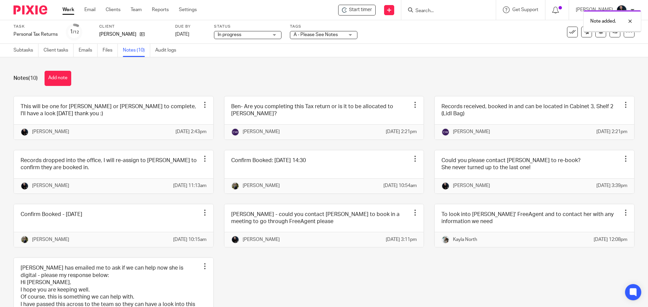
click at [131, 81] on div "Notes (10) Add note" at bounding box center [323, 78] width 621 height 15
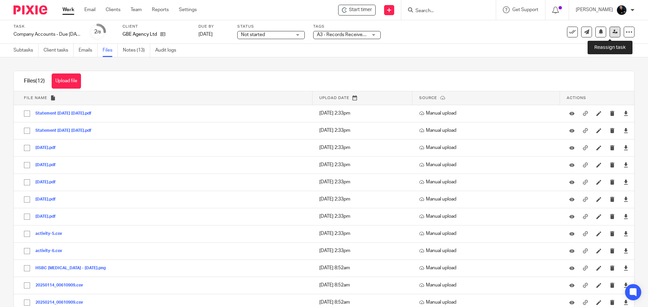
click at [612, 34] on icon at bounding box center [614, 31] width 5 height 5
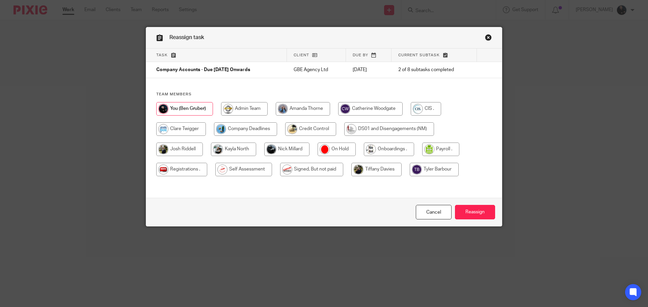
click at [289, 108] on input "radio" at bounding box center [303, 108] width 54 height 13
radio input "true"
click at [477, 210] on input "Reassign" at bounding box center [475, 212] width 40 height 15
